Goal: Find specific page/section: Find specific page/section

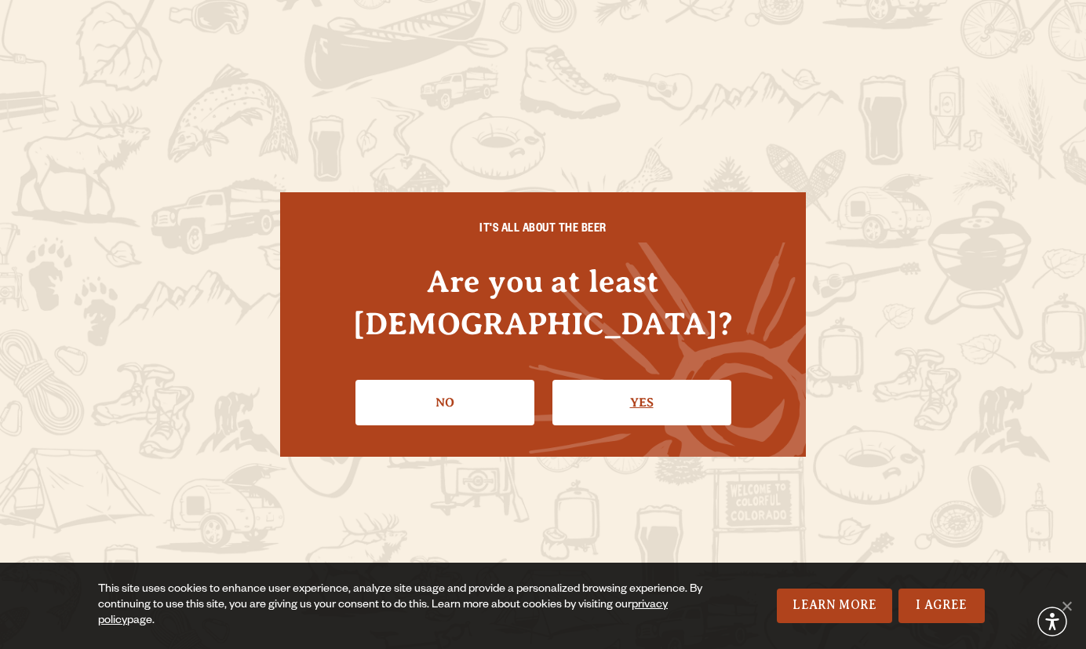
click at [600, 380] on link "Yes" at bounding box center [642, 403] width 179 height 46
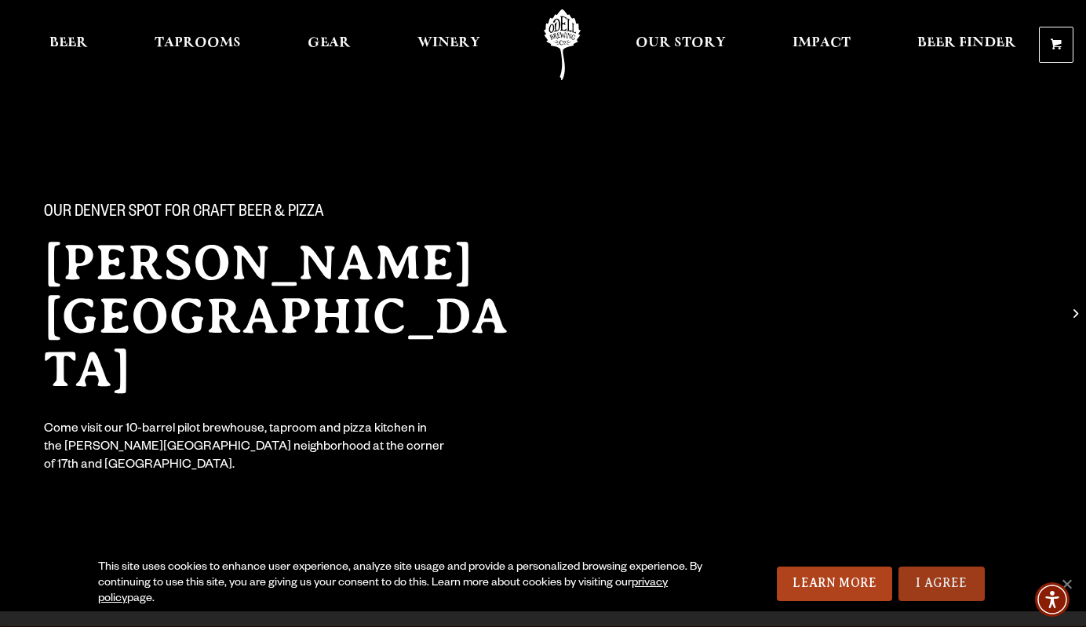
click at [971, 571] on link "I Agree" at bounding box center [942, 584] width 86 height 35
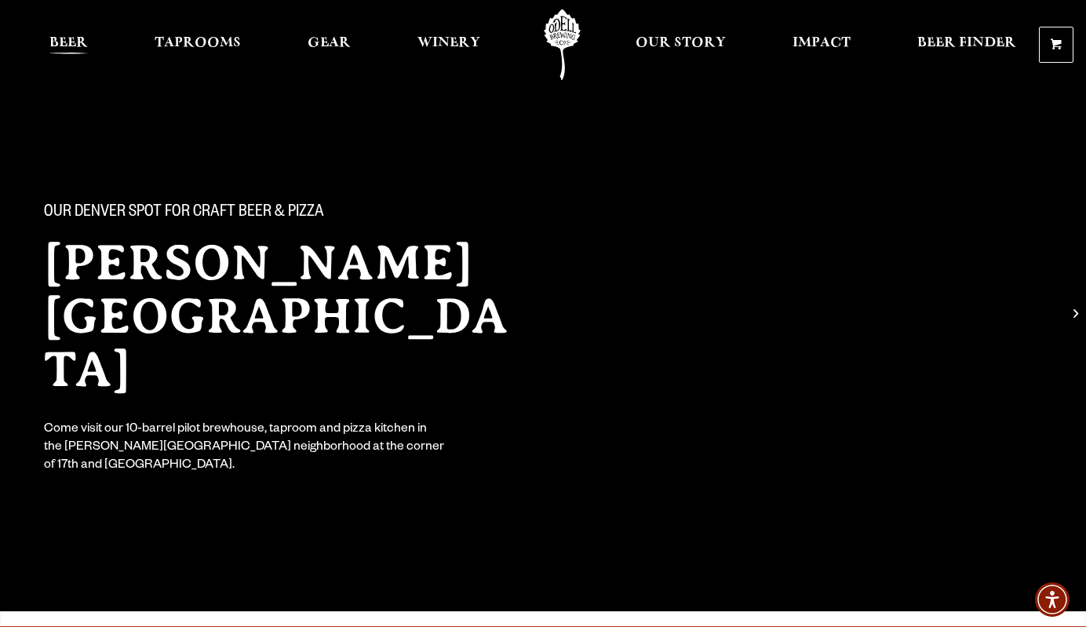
click at [81, 41] on span "Beer" at bounding box center [68, 43] width 38 height 13
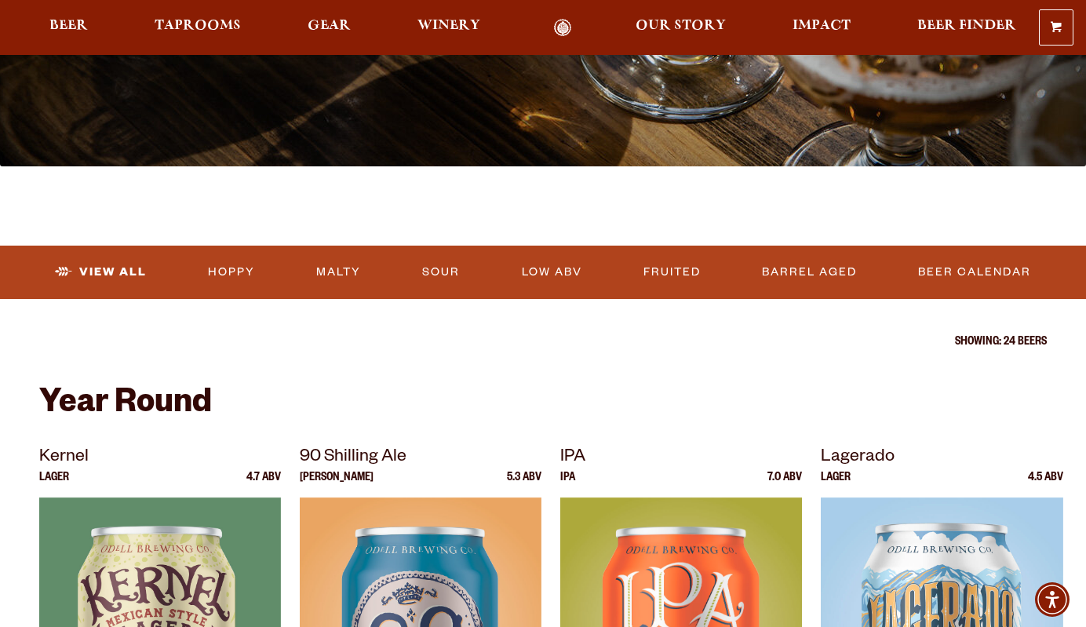
scroll to position [359, 0]
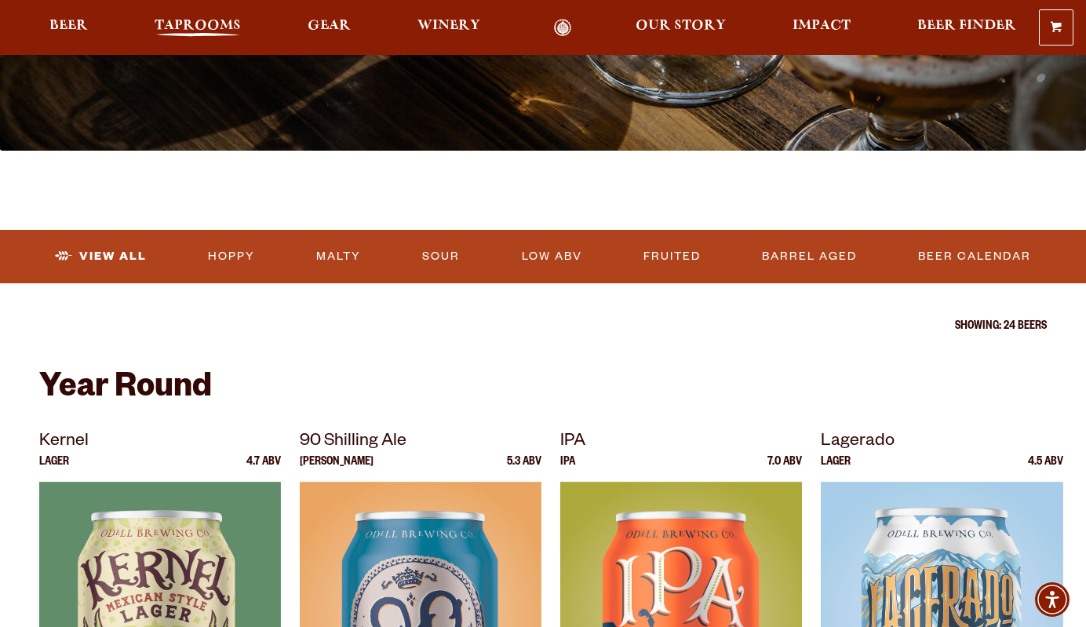
click at [224, 24] on span "Taprooms" at bounding box center [198, 26] width 86 height 13
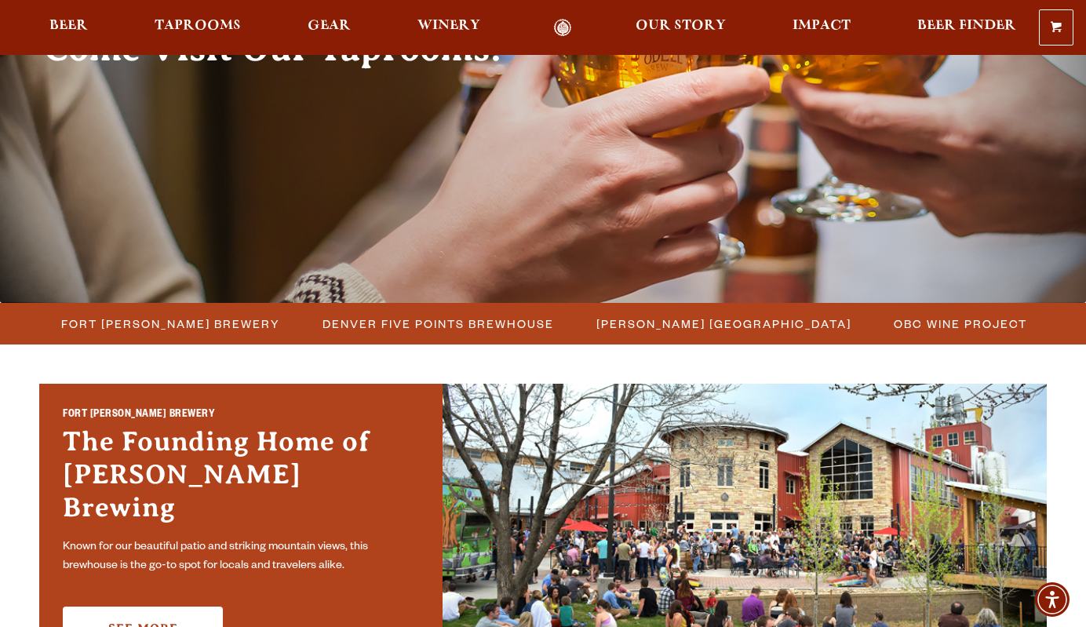
scroll to position [222, 0]
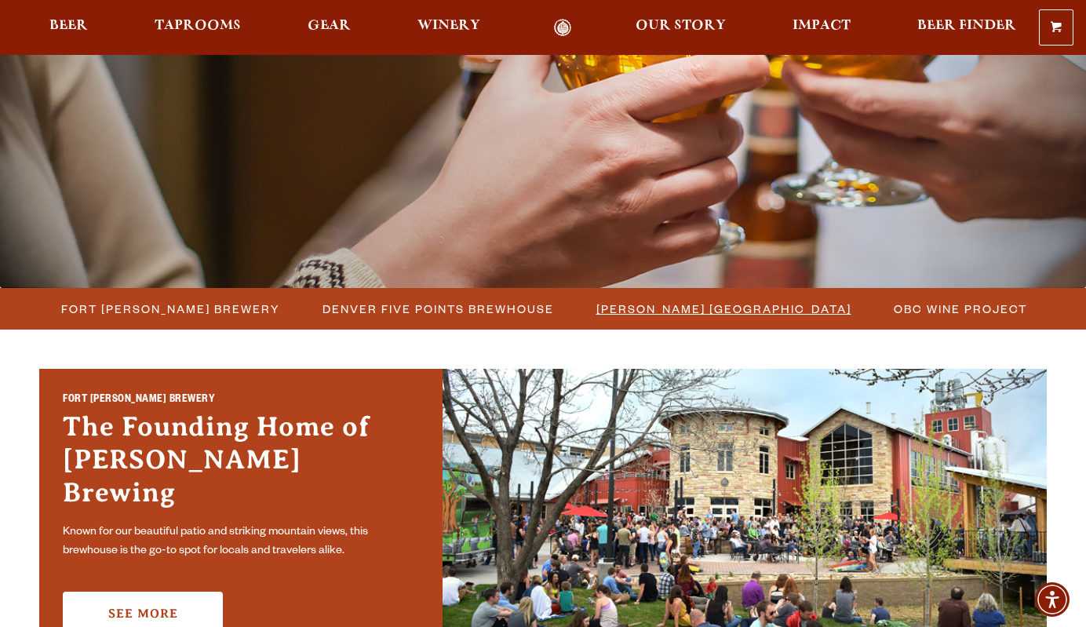
click at [699, 301] on span "[PERSON_NAME] [GEOGRAPHIC_DATA]" at bounding box center [724, 308] width 255 height 23
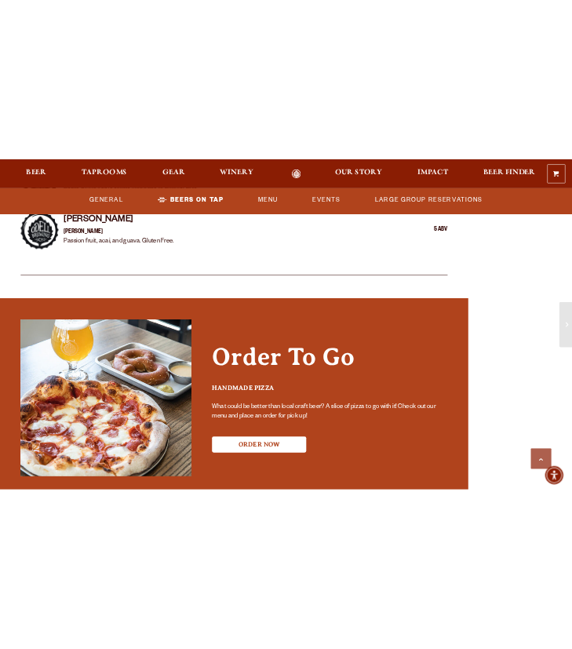
scroll to position [3012, 0]
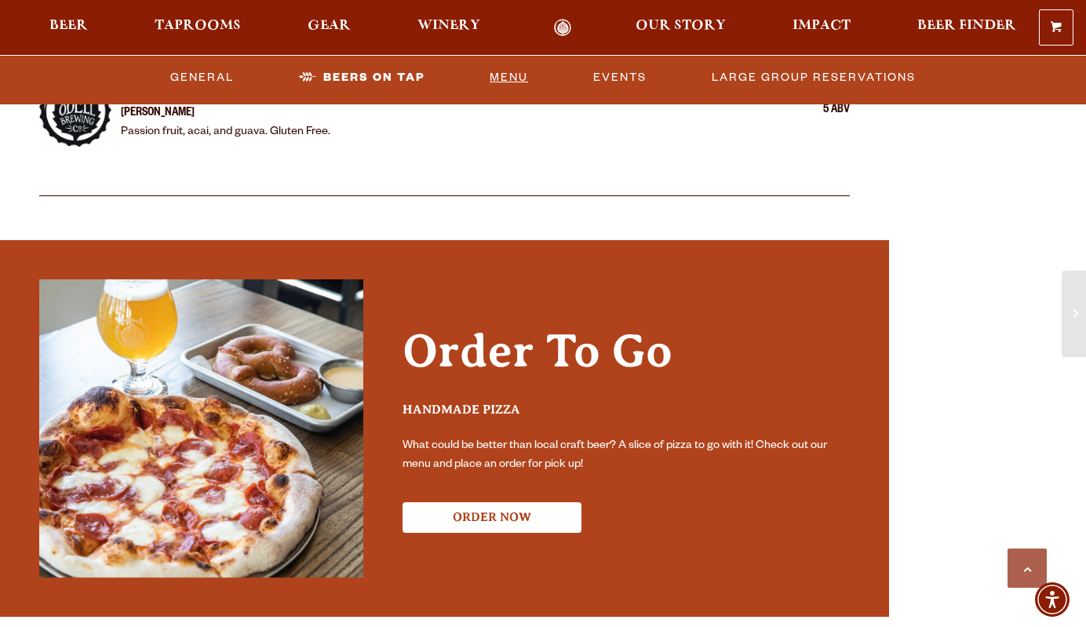
click at [494, 75] on link "Menu" at bounding box center [509, 77] width 51 height 36
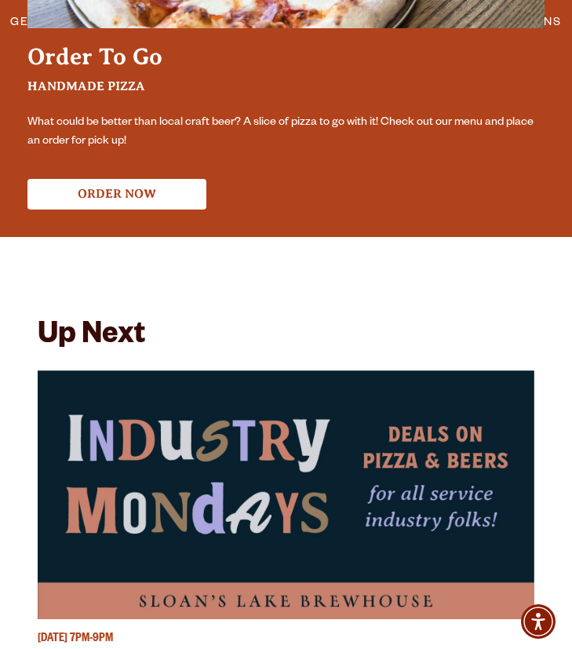
scroll to position [4378, 0]
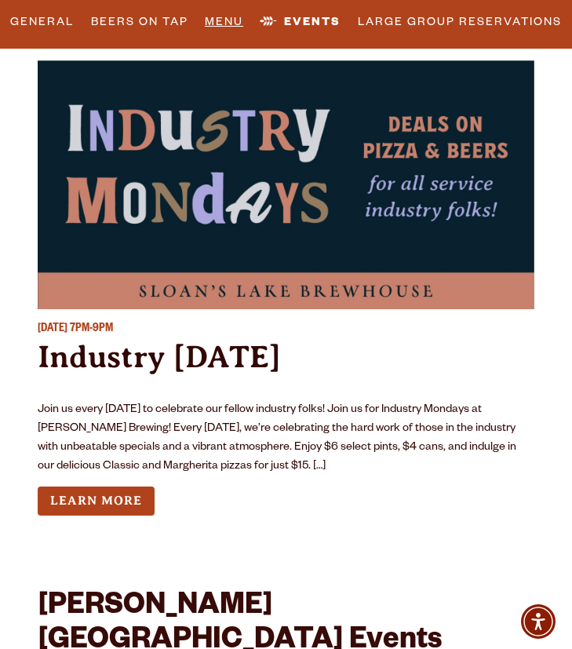
click at [228, 25] on link "Menu" at bounding box center [224, 22] width 51 height 36
